Goal: Transaction & Acquisition: Purchase product/service

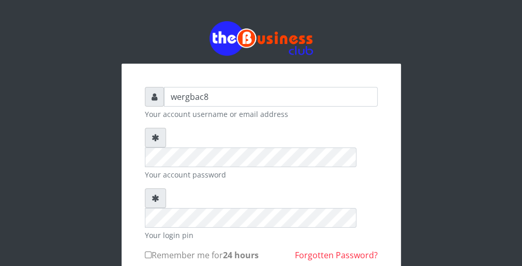
click at [417, 119] on div "wergbac8 Your account username or email address Your account password Your logi…" at bounding box center [261, 200] width 496 height 401
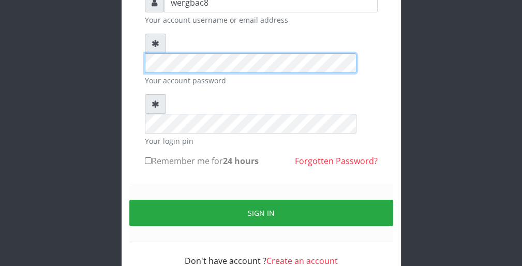
scroll to position [95, 0]
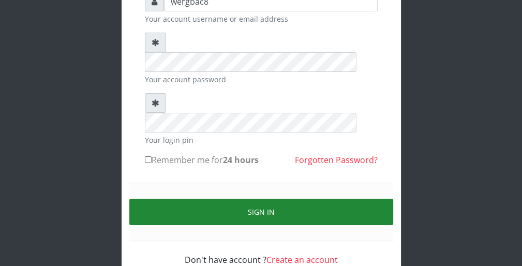
click at [364, 198] on button "Sign in" at bounding box center [261, 211] width 264 height 26
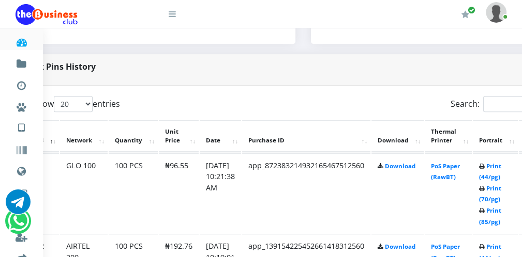
scroll to position [476, 41]
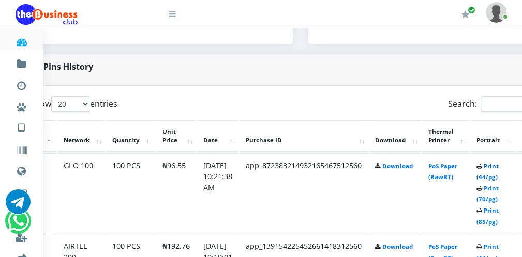
click at [495, 176] on link "Print (44/pg)" at bounding box center [487, 171] width 22 height 19
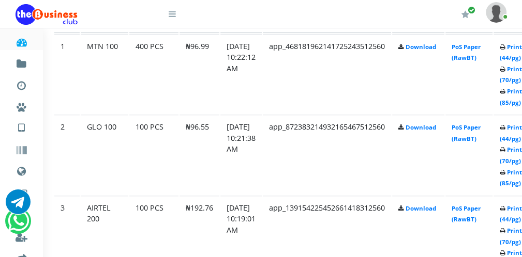
scroll to position [600, 18]
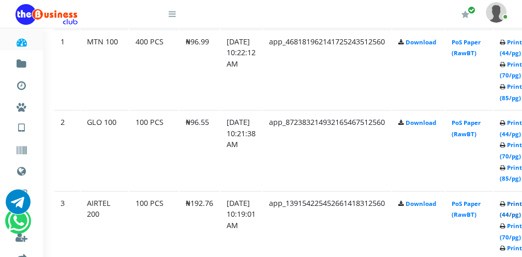
click at [514, 213] on link "Print (44/pg)" at bounding box center [510, 209] width 22 height 19
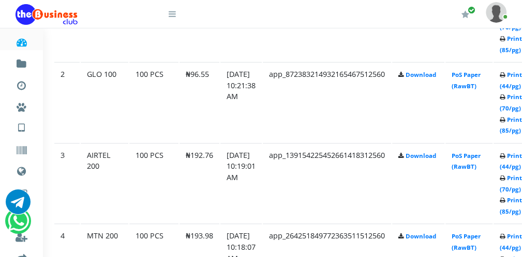
scroll to position [658, 18]
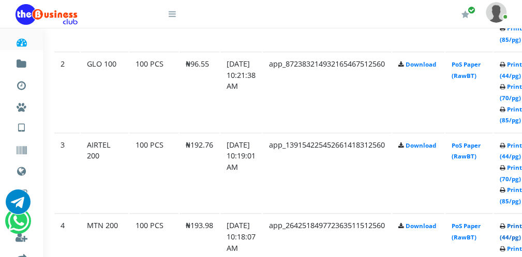
click at [513, 236] on link "Print (44/pg)" at bounding box center [510, 231] width 22 height 19
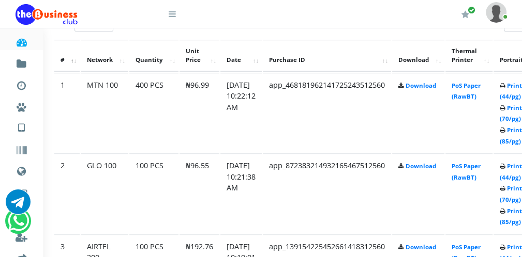
scroll to position [555, 18]
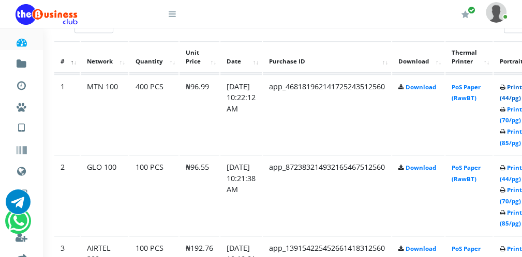
click at [512, 98] on link "Print (44/pg)" at bounding box center [510, 92] width 22 height 19
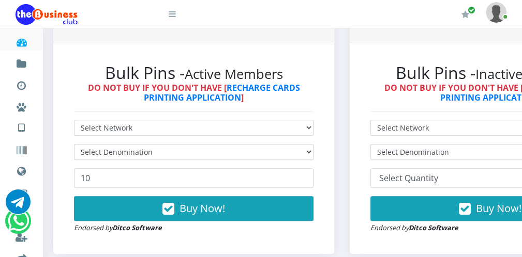
scroll to position [265, 0]
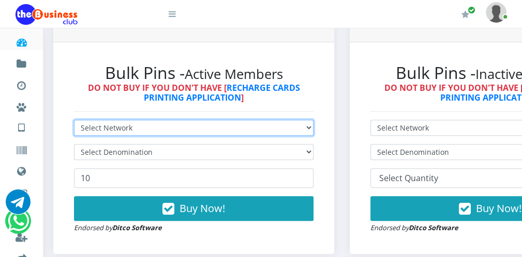
click at [157, 133] on select "Select Network MTN Globacom 9Mobile Airtel" at bounding box center [193, 128] width 239 height 16
select select "Airtel"
click at [74, 120] on select "Select Network MTN Globacom 9Mobile Airtel" at bounding box center [193, 128] width 239 height 16
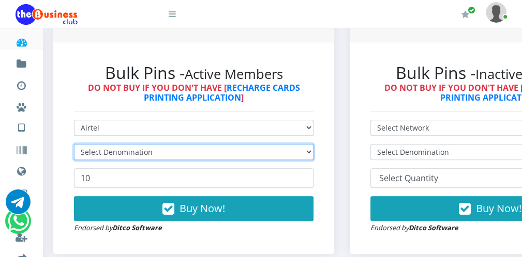
click at [133, 153] on select "Select Denomination" at bounding box center [193, 152] width 239 height 16
select select "96.38-100"
click at [74, 144] on select "Select Denomination Airtel NGN100 - ₦96.38 Airtel NGN200 - ₦192.76 Airtel NGN50…" at bounding box center [193, 152] width 239 height 16
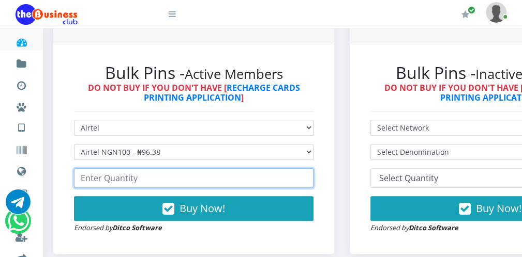
click at [124, 179] on input "number" at bounding box center [193, 178] width 239 height 20
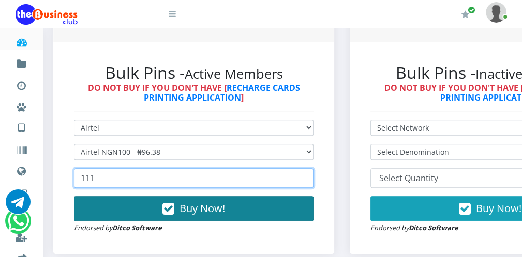
type input "111"
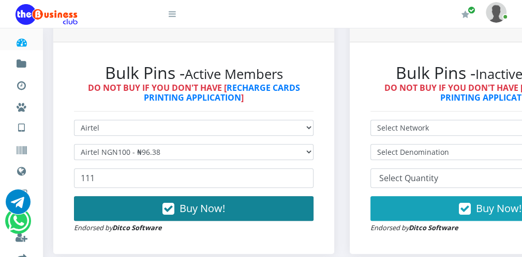
click at [179, 213] on button "Buy Now!" at bounding box center [193, 208] width 239 height 25
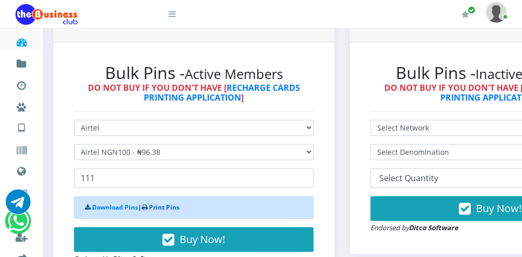
click at [169, 205] on link "Print Pins" at bounding box center [164, 207] width 30 height 9
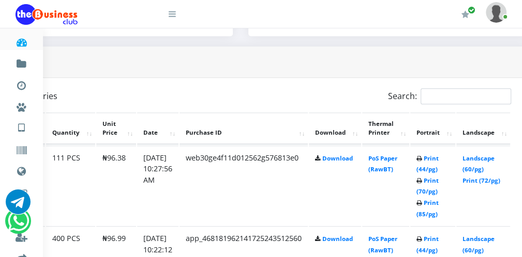
scroll to position [493, 101]
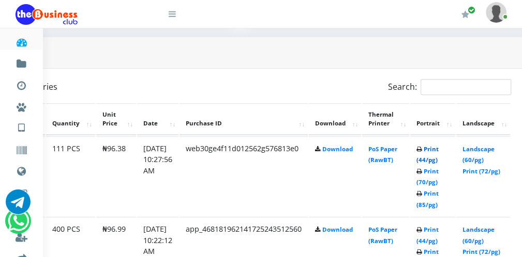
click at [436, 158] on link "Print (44/pg)" at bounding box center [427, 154] width 22 height 19
